Goal: Task Accomplishment & Management: Manage account settings

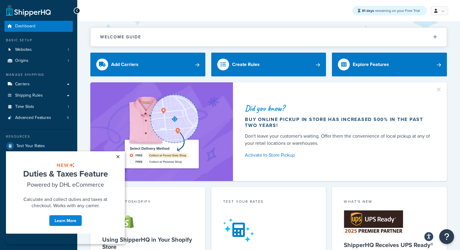
click at [118, 157] on link "×" at bounding box center [118, 156] width 10 height 11
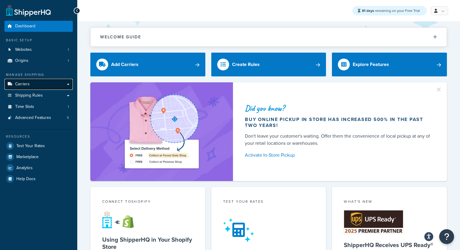
click at [40, 87] on link "Carriers" at bounding box center [38, 84] width 68 height 11
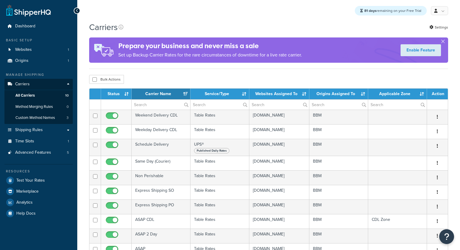
select select "15"
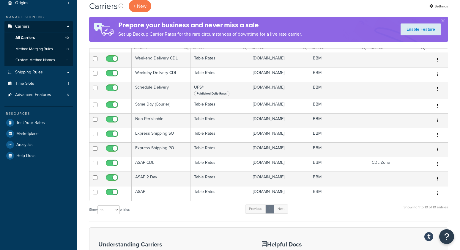
scroll to position [58, 0]
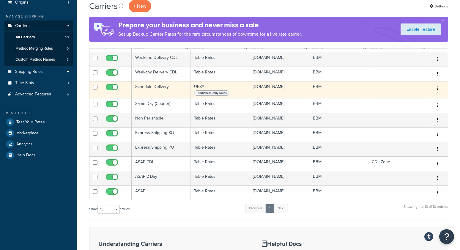
click at [161, 95] on td "Schedule Delivery" at bounding box center [161, 89] width 59 height 17
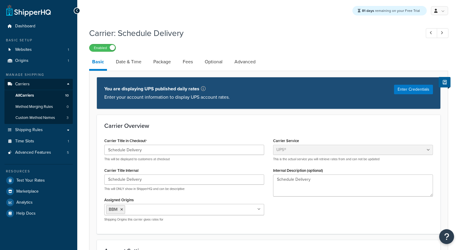
select select "ups"
click at [124, 61] on link "Date & Time" at bounding box center [129, 62] width 32 height 14
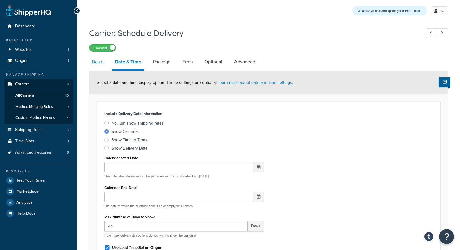
click at [95, 60] on link "Basic" at bounding box center [97, 62] width 17 height 14
select select "ups"
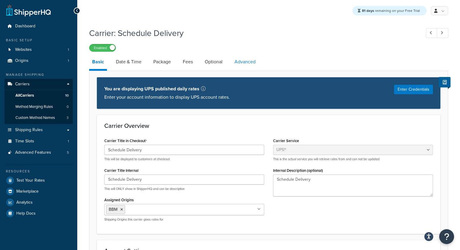
click at [252, 65] on link "Advanced" at bounding box center [245, 62] width 27 height 14
select select "false"
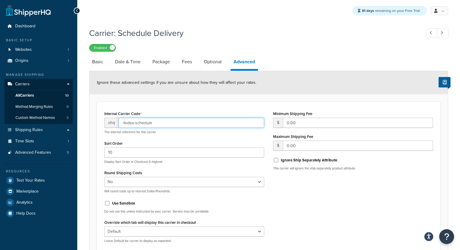
drag, startPoint x: 162, startPoint y: 122, endPoint x: 105, endPoint y: 122, distance: 56.8
click at [105, 122] on div "shq -fedex-schedule" at bounding box center [184, 123] width 160 height 10
click at [150, 105] on div "Internal Carrier Code shq -fedex-schedule The internal reference for this carri…" at bounding box center [269, 178] width 344 height 153
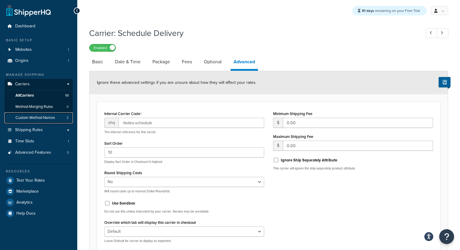
click at [27, 117] on span "Custom Method Names" at bounding box center [35, 117] width 40 height 5
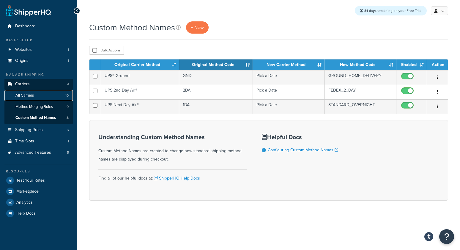
click at [33, 97] on span "All Carriers" at bounding box center [24, 95] width 18 height 5
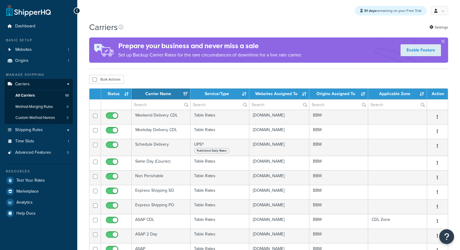
select select "15"
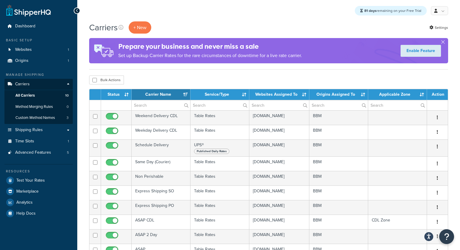
click at [162, 19] on div "81 days remaining on your Free Trial My Profile Billing Global Settings Contact…" at bounding box center [268, 10] width 383 height 21
click at [165, 21] on div "Carriers + New Settings" at bounding box center [268, 27] width 359 height 12
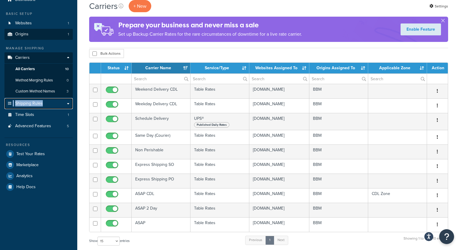
scroll to position [26, 0]
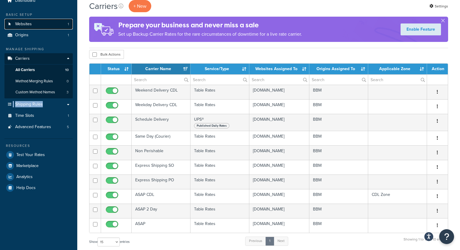
click at [36, 19] on link "Websites 1" at bounding box center [38, 24] width 68 height 11
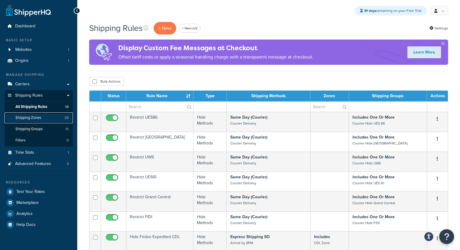
click at [40, 119] on span "Shipping Zones" at bounding box center [28, 117] width 26 height 5
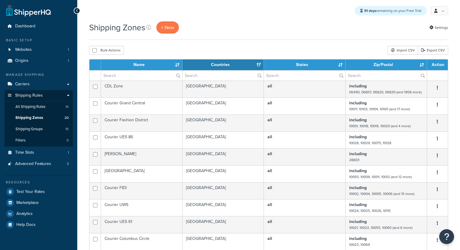
select select "15"
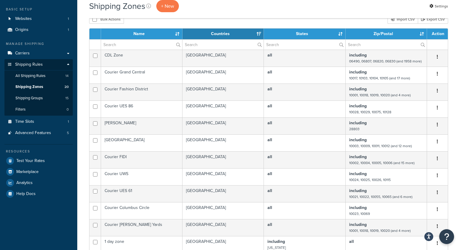
scroll to position [26, 0]
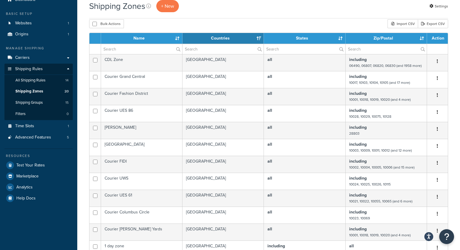
click at [137, 38] on th "Name" at bounding box center [141, 38] width 81 height 11
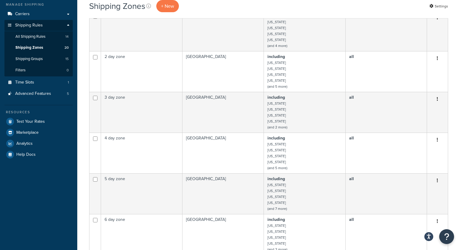
scroll to position [0, 0]
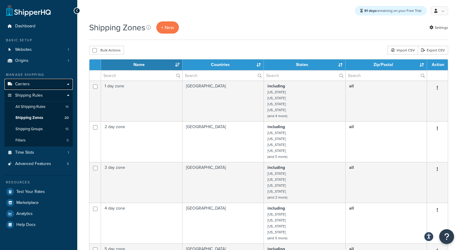
click at [26, 86] on span "Carriers" at bounding box center [22, 84] width 15 height 5
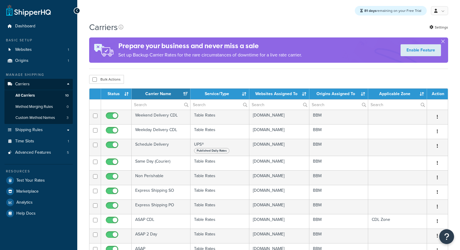
select select "15"
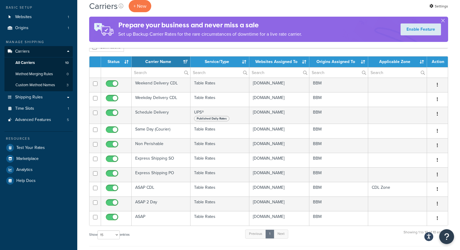
scroll to position [40, 0]
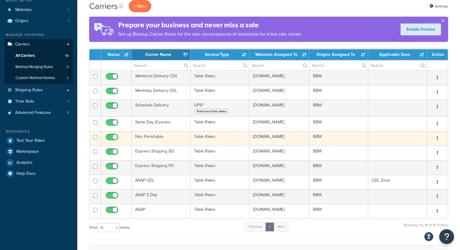
click at [155, 144] on td "Non Perishable" at bounding box center [161, 138] width 59 height 15
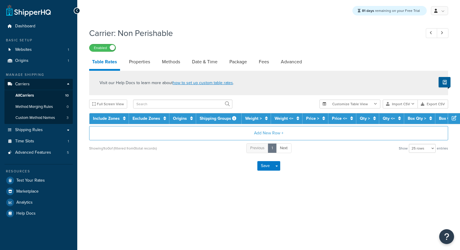
select select "25"
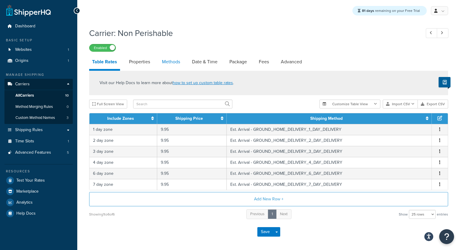
click at [173, 63] on link "Methods" at bounding box center [171, 62] width 24 height 14
select select "25"
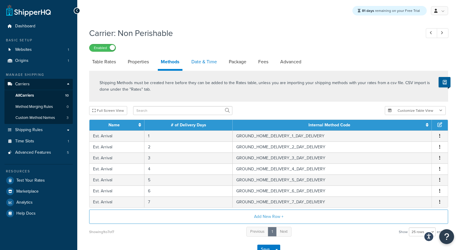
click at [199, 64] on link "Date & Time" at bounding box center [204, 62] width 32 height 14
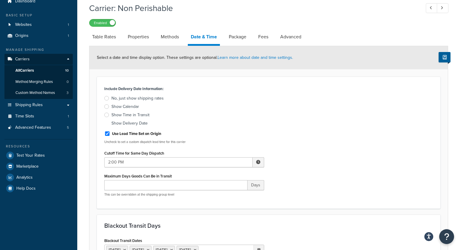
scroll to position [23, 0]
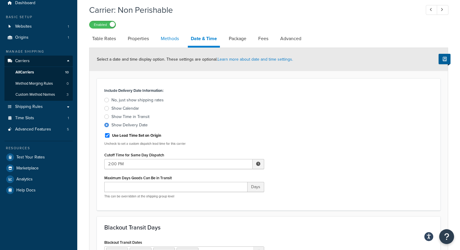
click at [170, 39] on link "Methods" at bounding box center [170, 39] width 24 height 14
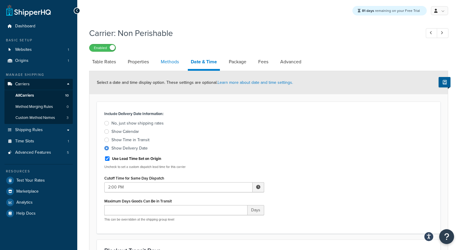
select select "25"
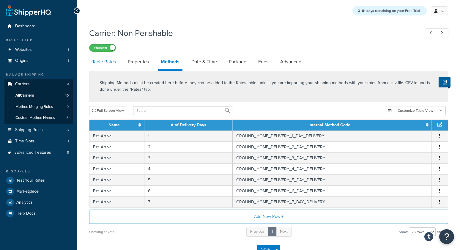
click at [99, 62] on link "Table Rates" at bounding box center [104, 62] width 30 height 14
select select "25"
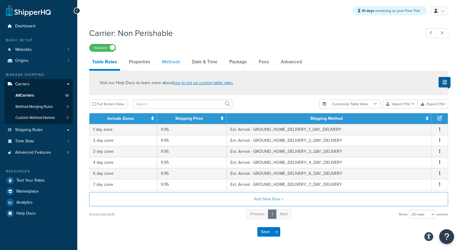
click at [165, 59] on link "Methods" at bounding box center [171, 62] width 24 height 14
select select "25"
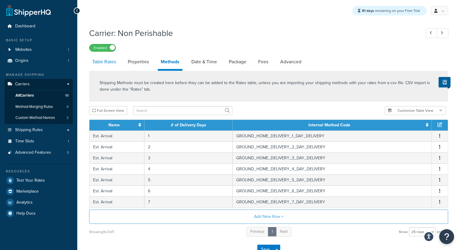
click at [104, 65] on link "Table Rates" at bounding box center [104, 62] width 30 height 14
select select "25"
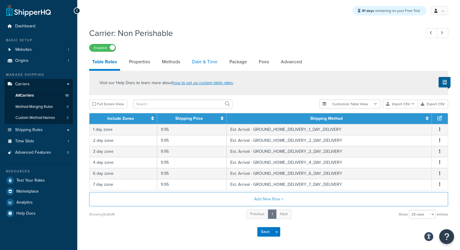
click at [205, 65] on link "Date & Time" at bounding box center [205, 62] width 32 height 14
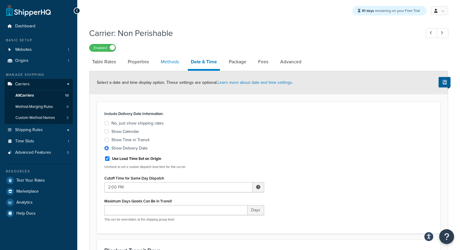
click at [164, 65] on link "Methods" at bounding box center [170, 62] width 24 height 14
select select "25"
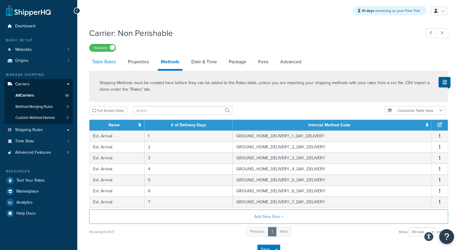
click at [104, 62] on link "Table Rates" at bounding box center [104, 62] width 30 height 14
select select "25"
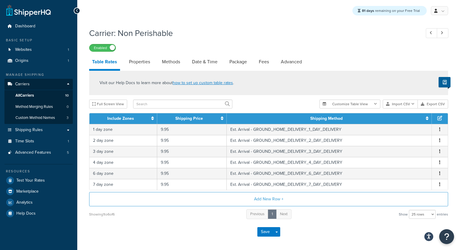
click at [289, 36] on h1 "Carrier: Non Perishable" at bounding box center [252, 33] width 326 height 12
click at [169, 31] on h1 "Carrier: Non Perishable" at bounding box center [252, 33] width 326 height 12
click at [124, 30] on h1 "Carrier: Non Perishable" at bounding box center [252, 33] width 326 height 12
click at [21, 95] on span "All Carriers" at bounding box center [24, 95] width 18 height 5
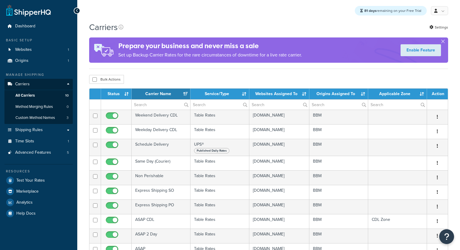
select select "15"
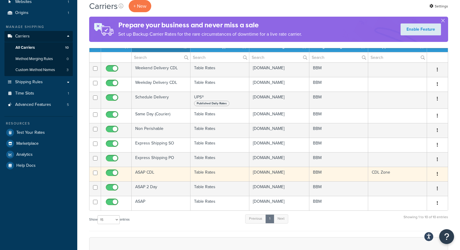
scroll to position [48, 0]
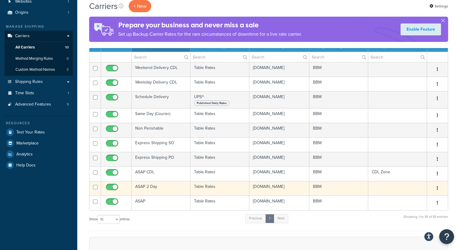
click at [158, 196] on td "ASAP 2 Day" at bounding box center [161, 188] width 59 height 15
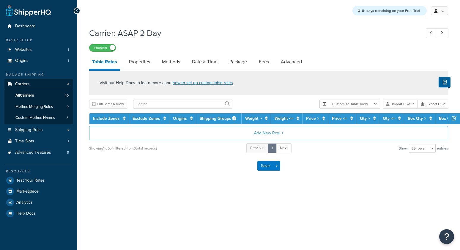
select select "25"
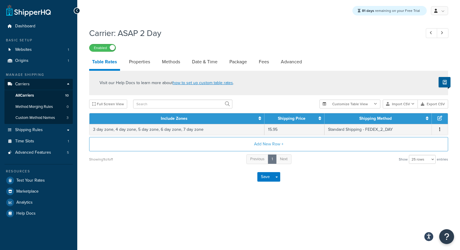
click at [208, 24] on div "81 days remaining on your Free Trial My Profile Billing Global Settings Contact…" at bounding box center [268, 125] width 383 height 250
click at [174, 28] on h1 "Carrier: ASAP 2 Day" at bounding box center [252, 33] width 326 height 12
click at [25, 95] on span "All Carriers" at bounding box center [24, 95] width 18 height 5
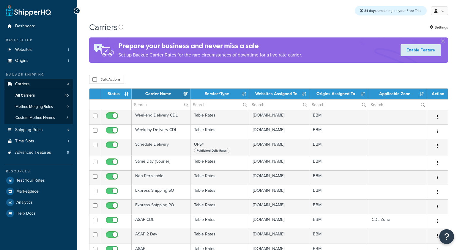
select select "15"
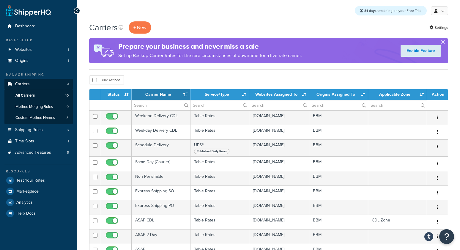
click at [197, 74] on div "Carriers + New Settings Prepare your business and never miss a sale Set up Back…" at bounding box center [268, 220] width 383 height 398
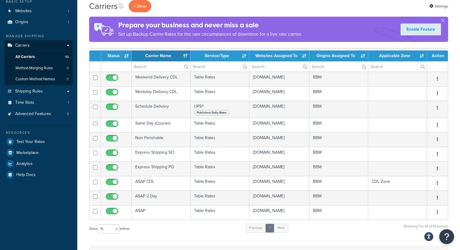
scroll to position [40, 0]
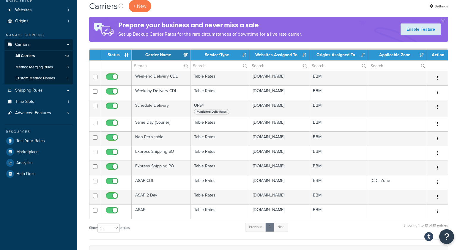
click at [82, 56] on div "Carriers + New Settings Prepare your business and never miss a sale Set up Back…" at bounding box center [268, 181] width 383 height 398
click at [28, 92] on span "Shipping Rules" at bounding box center [29, 90] width 28 height 5
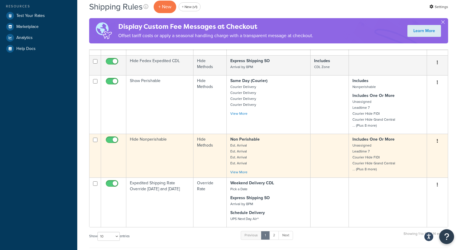
scroll to position [177, 0]
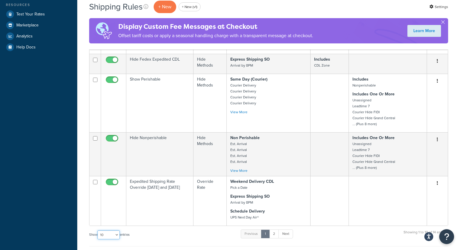
click at [110, 233] on select "10 15 25 50 100 1000" at bounding box center [109, 234] width 22 height 9
select select "25"
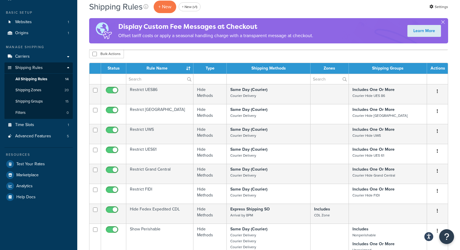
scroll to position [0, 0]
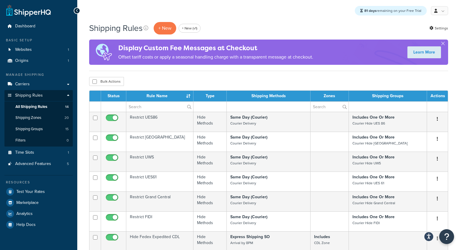
click at [163, 78] on div "Bulk Actions Duplicate [GEOGRAPHIC_DATA]" at bounding box center [268, 81] width 359 height 9
click at [163, 77] on div "Bulk Actions Duplicate [GEOGRAPHIC_DATA]" at bounding box center [268, 81] width 359 height 9
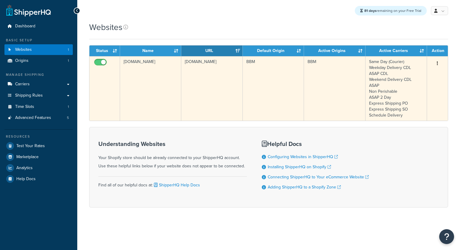
click at [145, 89] on td "[DOMAIN_NAME]" at bounding box center [150, 88] width 61 height 65
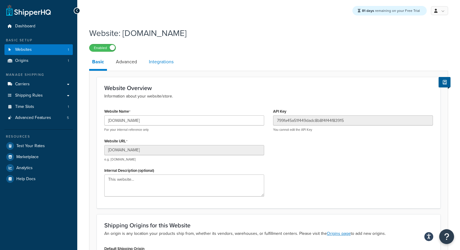
click at [157, 68] on link "Integrations" at bounding box center [161, 62] width 31 height 14
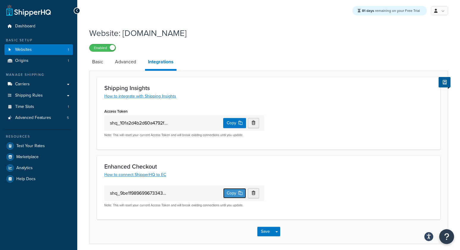
drag, startPoint x: 227, startPoint y: 192, endPoint x: 21, endPoint y: 179, distance: 206.1
click at [225, 191] on button "Copy" at bounding box center [234, 193] width 23 height 10
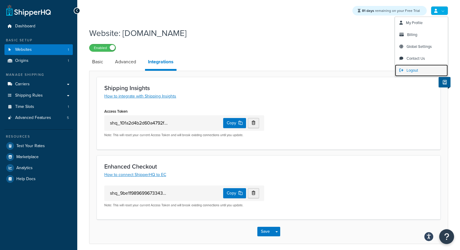
click at [414, 71] on span "Logout" at bounding box center [413, 70] width 12 height 6
